Goal: Task Accomplishment & Management: Use online tool/utility

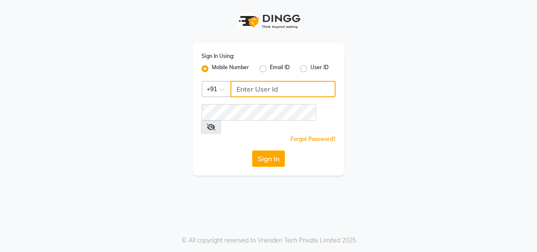
click at [246, 90] on input "Username" at bounding box center [282, 89] width 105 height 16
type input "8850327158"
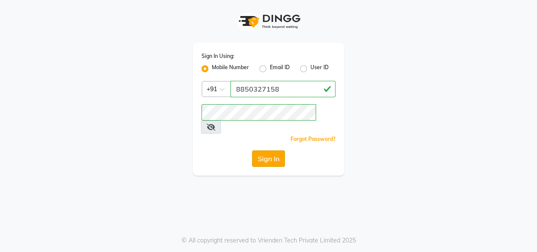
click at [272, 150] on button "Sign In" at bounding box center [268, 158] width 33 height 16
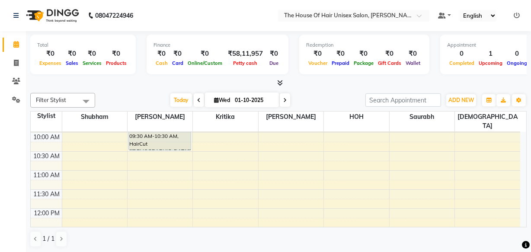
scroll to position [106, 0]
